Goal: Book appointment/travel/reservation

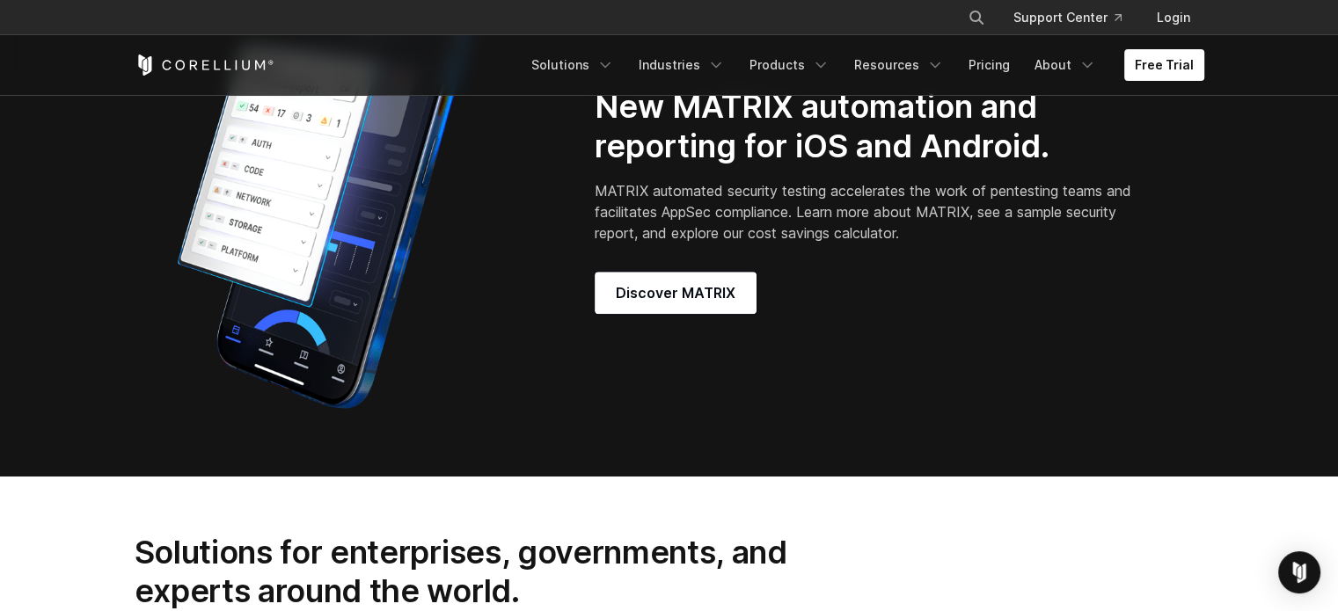
scroll to position [1760, 0]
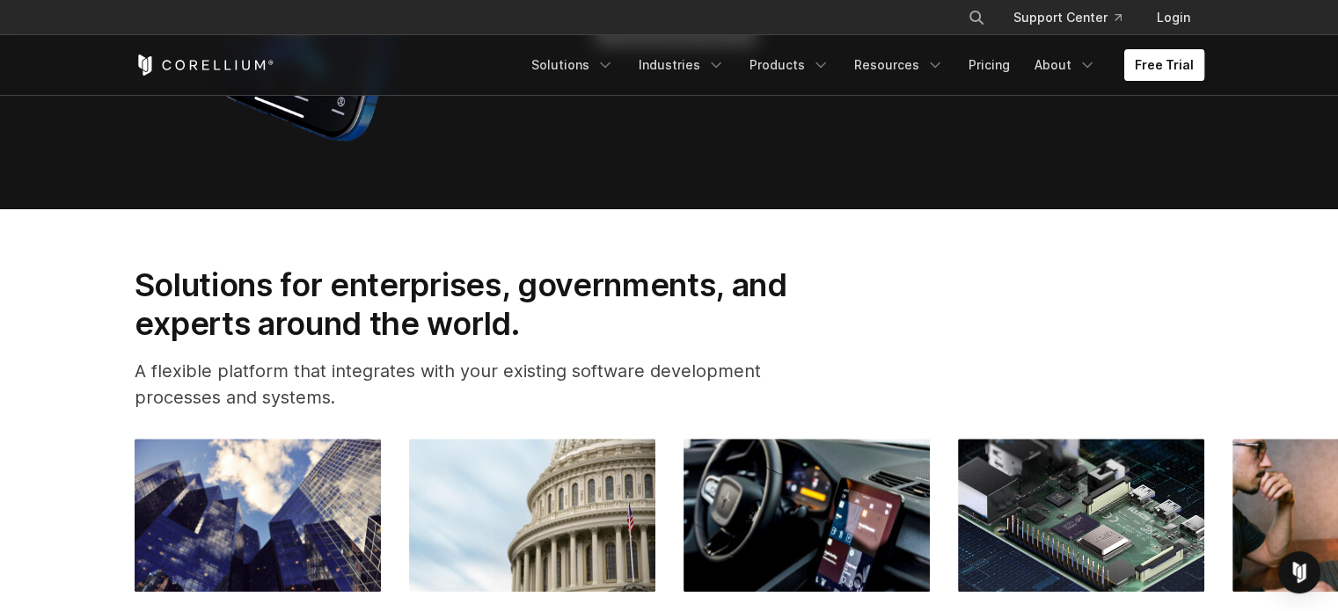
click at [1152, 75] on link "Free Trial" at bounding box center [1164, 65] width 80 height 32
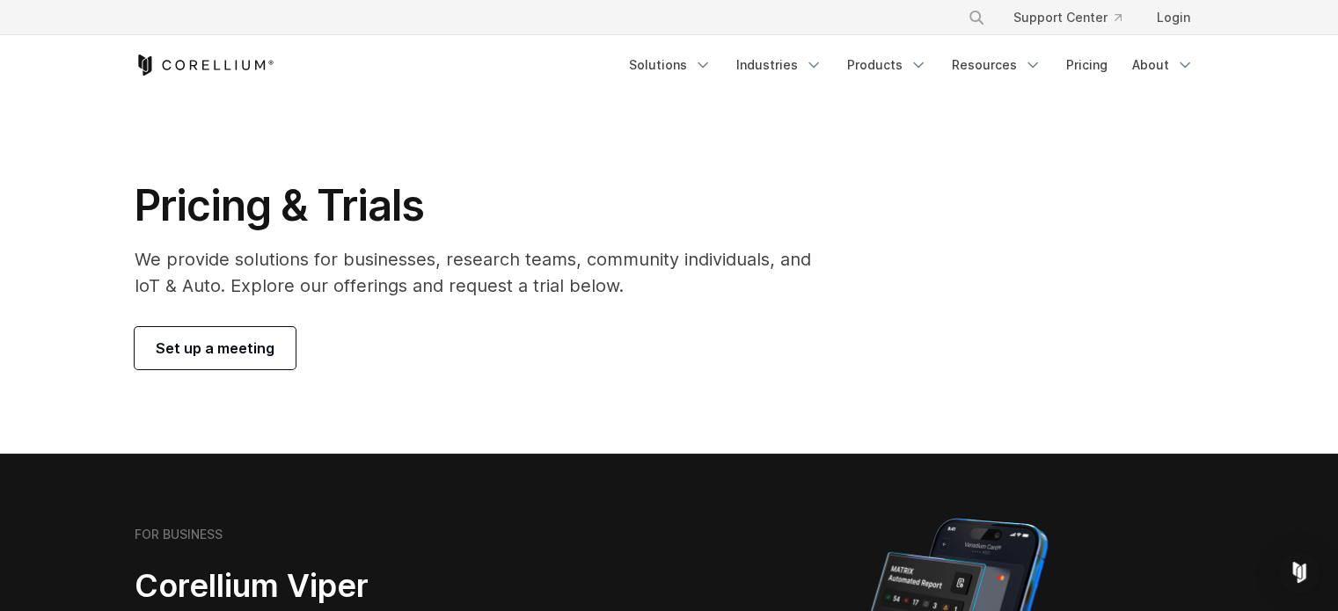
click at [223, 362] on link "Set up a meeting" at bounding box center [215, 348] width 161 height 42
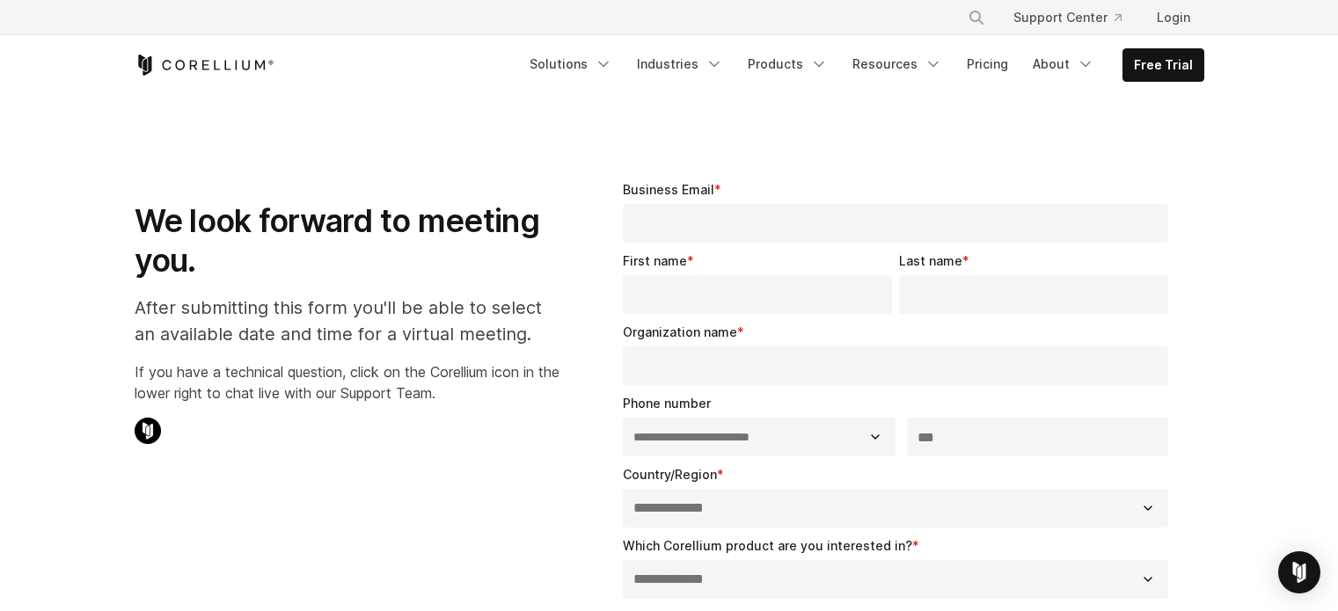
select select "**"
